Goal: Navigation & Orientation: Find specific page/section

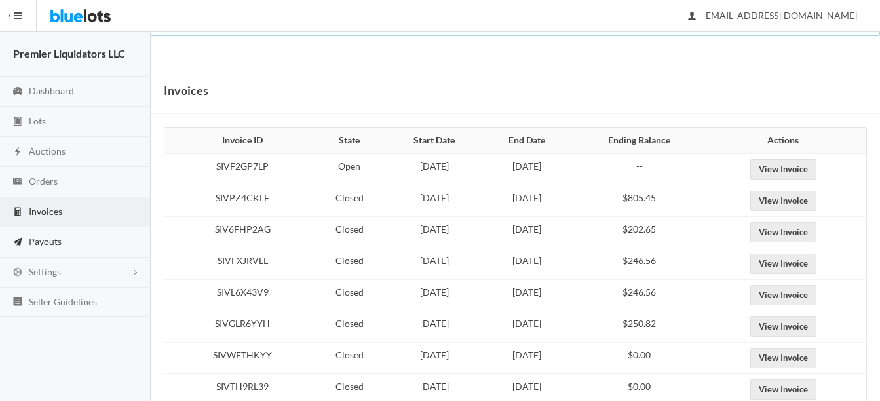
click at [45, 236] on span "Payouts" at bounding box center [45, 241] width 33 height 11
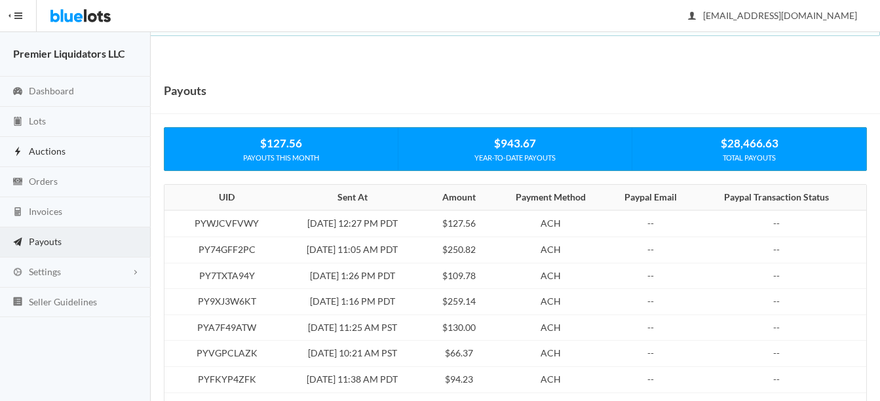
click at [49, 148] on span "Auctions" at bounding box center [47, 151] width 37 height 11
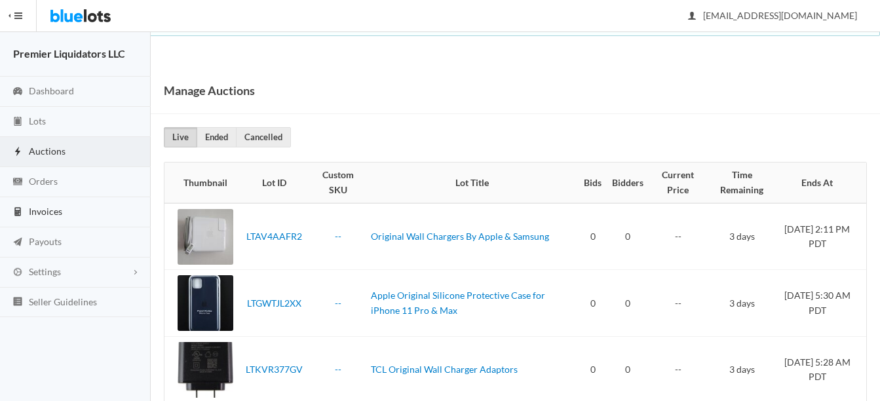
click at [54, 213] on span "Invoices" at bounding box center [45, 211] width 33 height 11
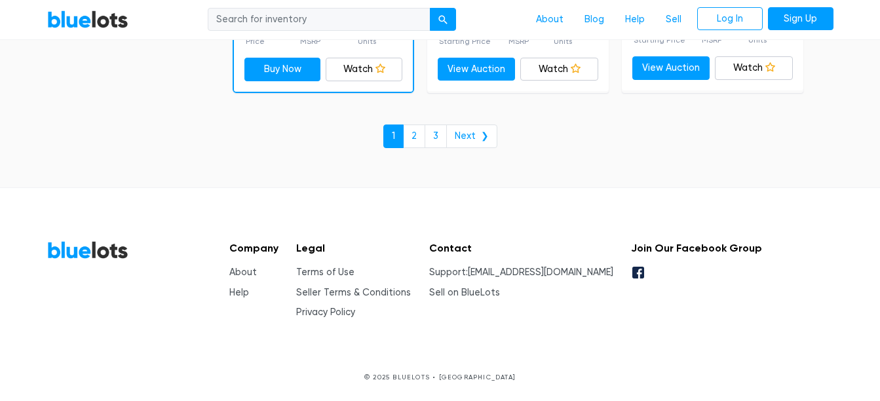
scroll to position [5865, 0]
click at [415, 132] on link "2" at bounding box center [414, 136] width 22 height 24
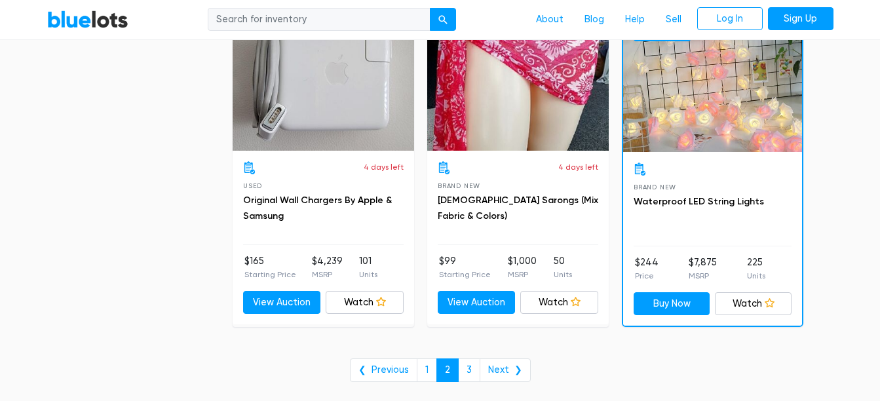
scroll to position [5506, 0]
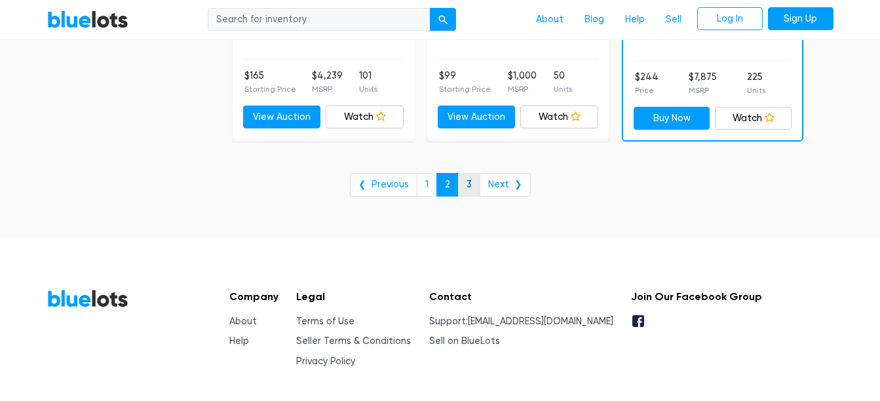
click at [469, 182] on link "3" at bounding box center [469, 185] width 22 height 24
